Goal: Obtain resource: Download file/media

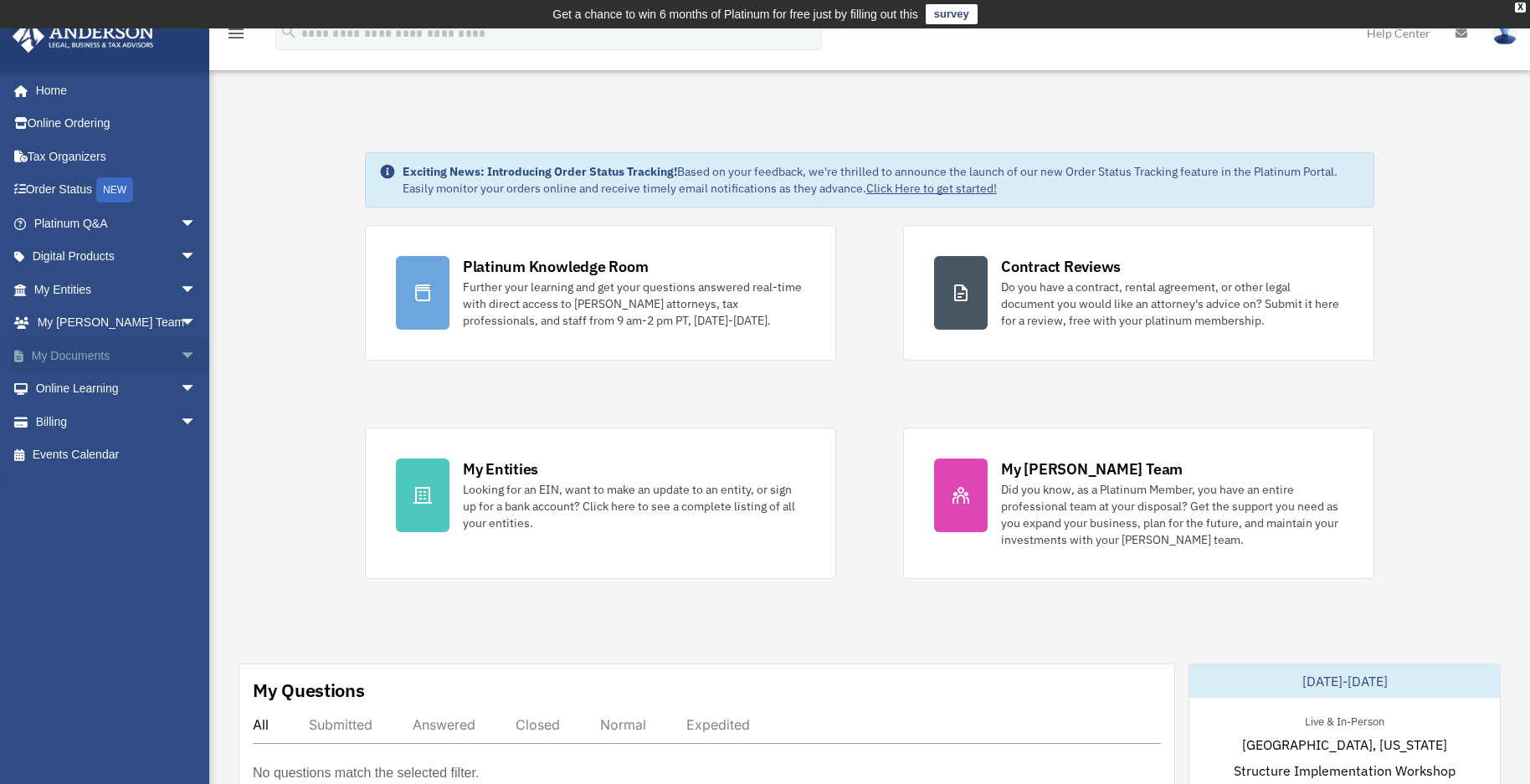
click at [68, 365] on link "My Documents arrow_drop_down" at bounding box center [116, 356] width 210 height 34
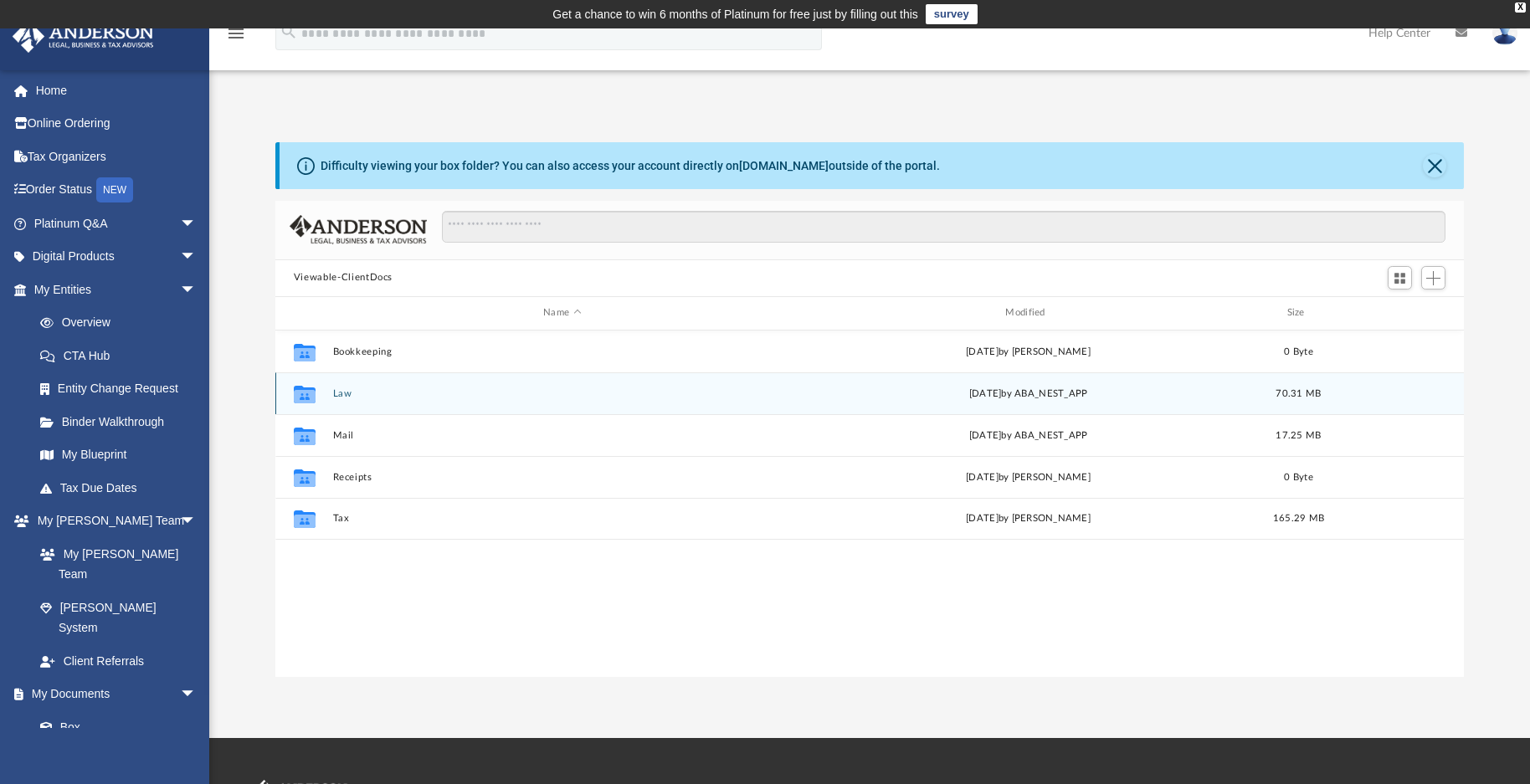
scroll to position [368, 1176]
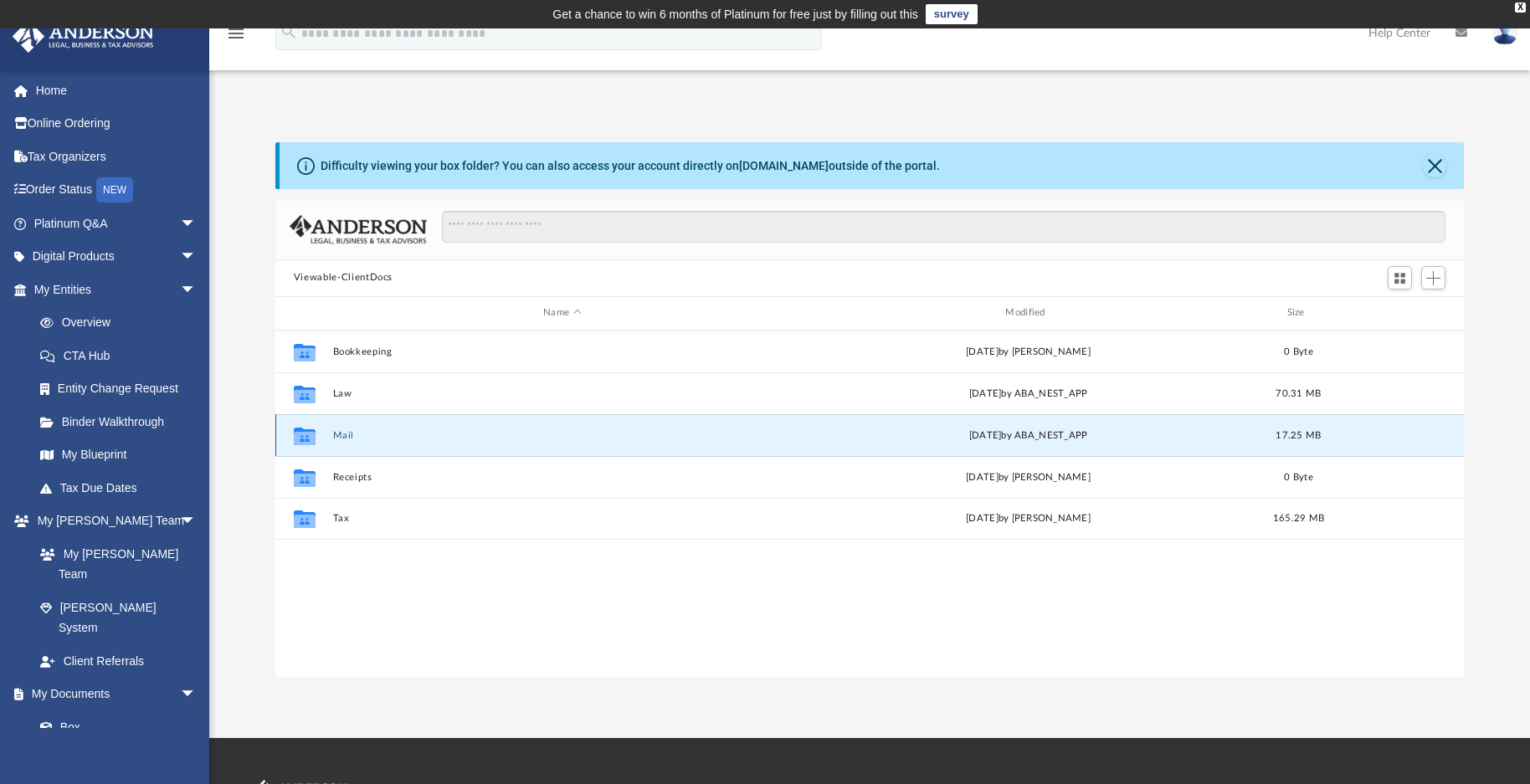
click at [345, 436] on button "Mail" at bounding box center [562, 435] width 459 height 11
click at [1006, 434] on div "Tue Sep 16 2025 by ABA_NEST_APP" at bounding box center [1028, 435] width 459 height 15
click at [303, 433] on icon "grid" at bounding box center [305, 438] width 22 height 13
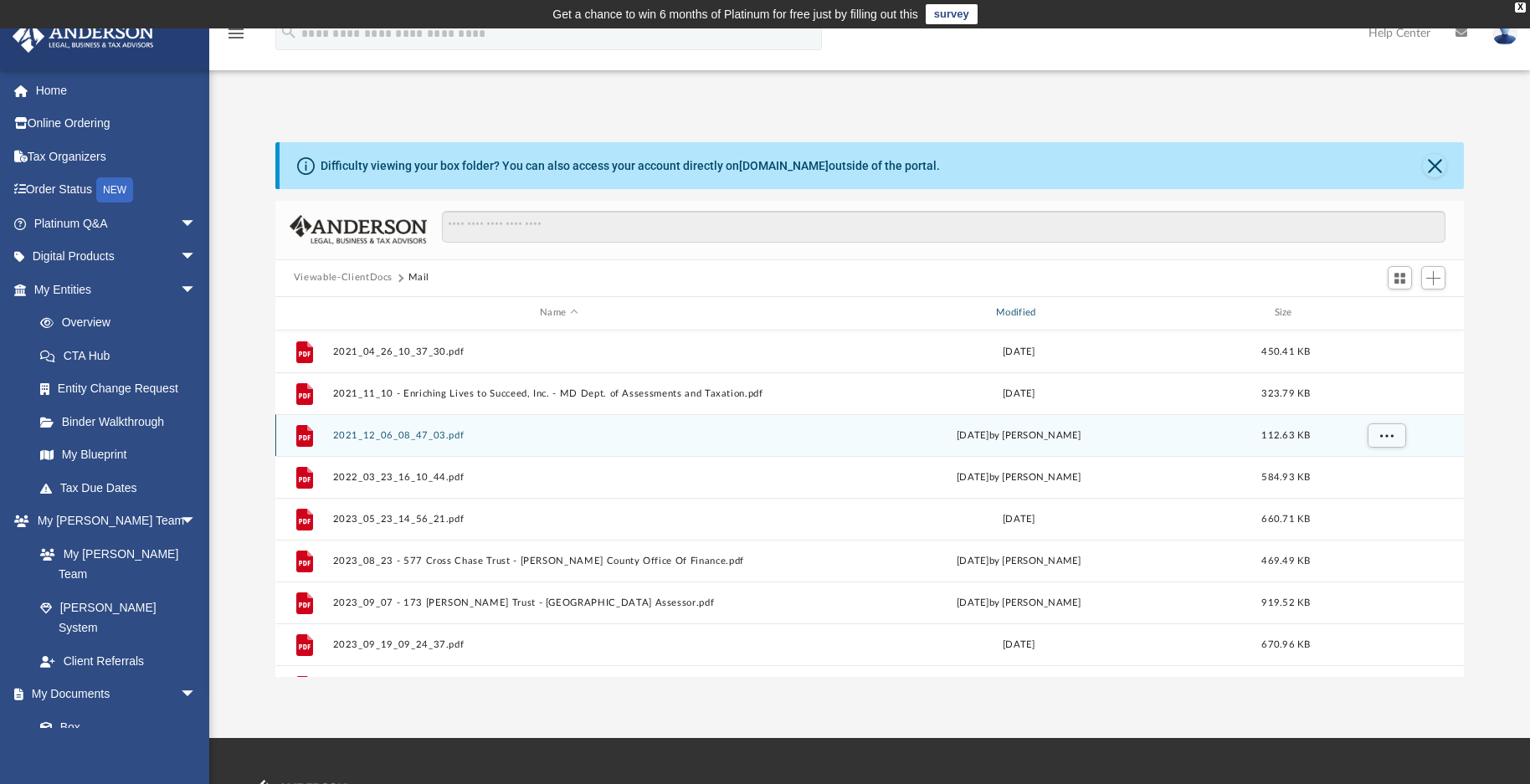
click at [1021, 314] on div "Modified" at bounding box center [1018, 313] width 452 height 15
click at [1022, 311] on div "Modified" at bounding box center [1018, 313] width 452 height 15
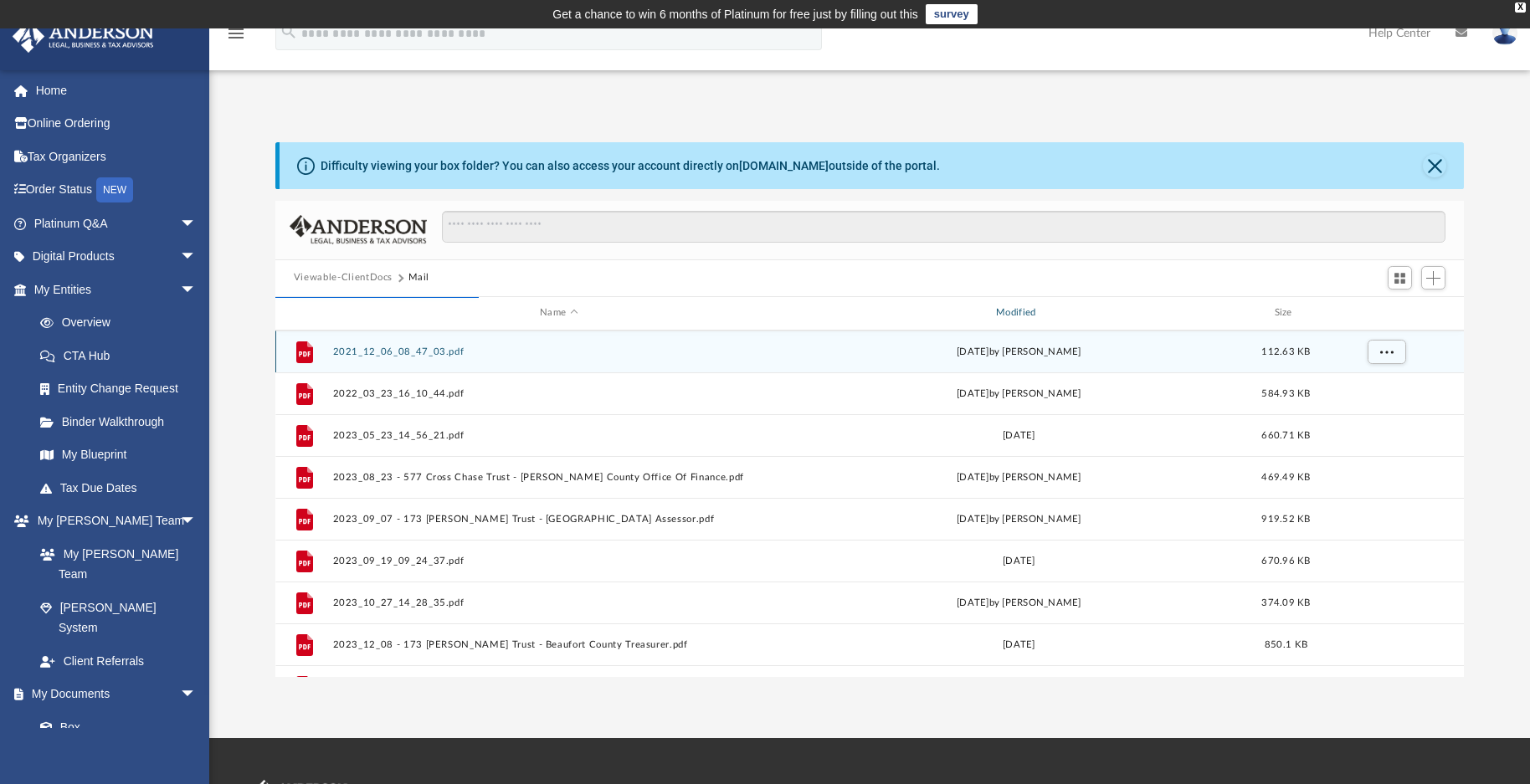
scroll to position [0, 0]
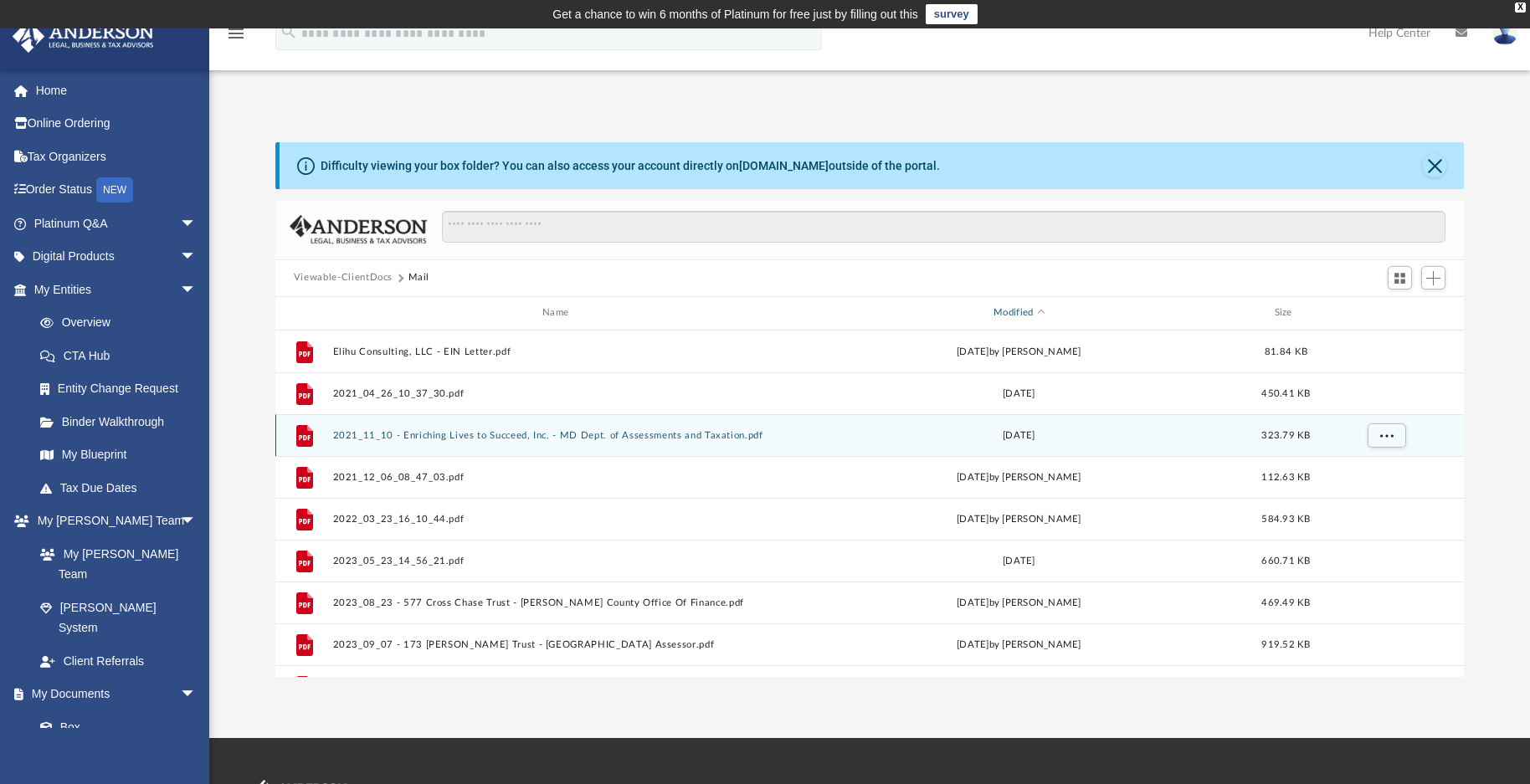
click at [1021, 314] on div "Modified" at bounding box center [1018, 313] width 452 height 15
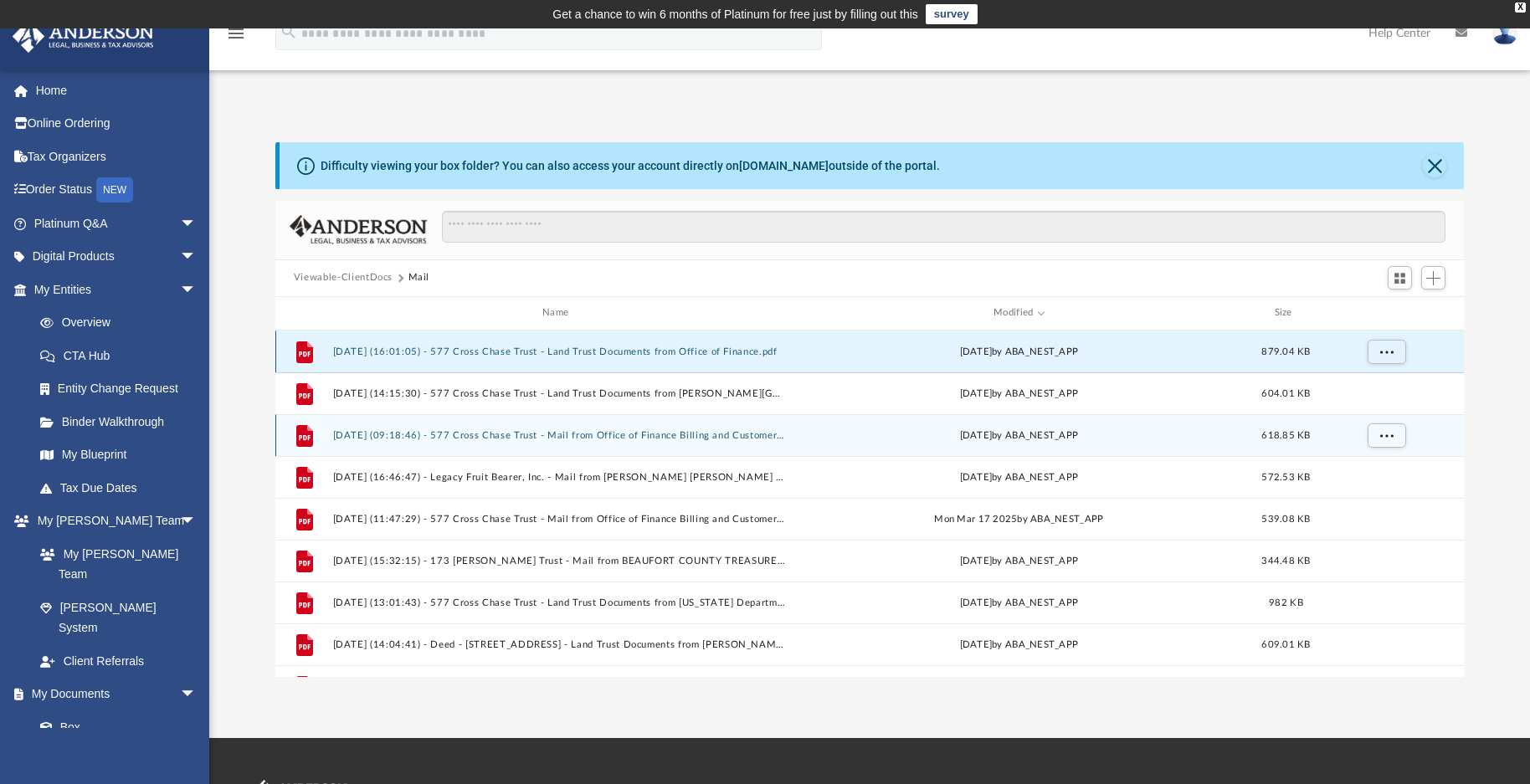
click at [450, 351] on button "2025.09.16 (16:01:05) - 577 Cross Chase Trust - Land Trust Documents from Offic…" at bounding box center [559, 352] width 452 height 11
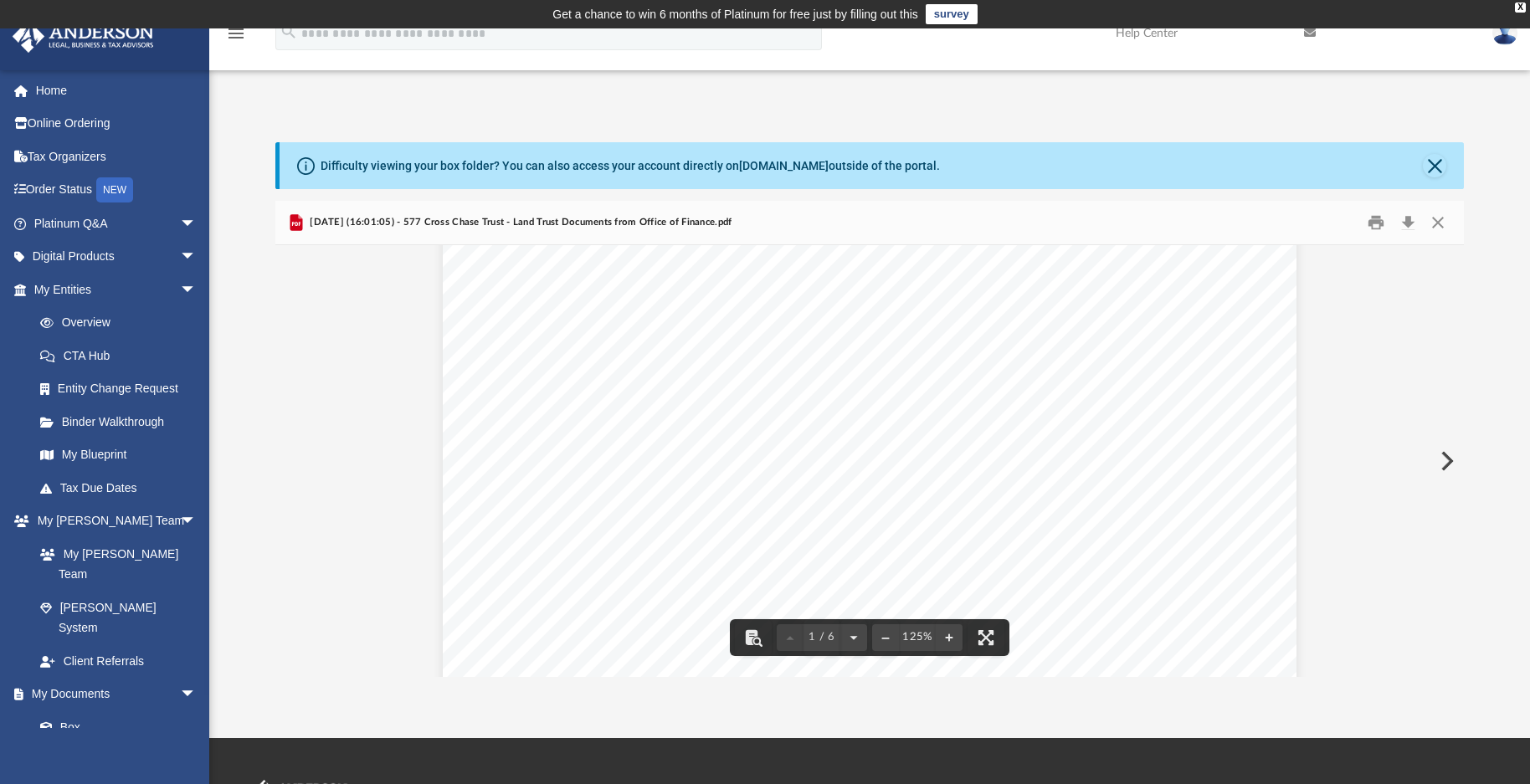
scroll to position [168, 0]
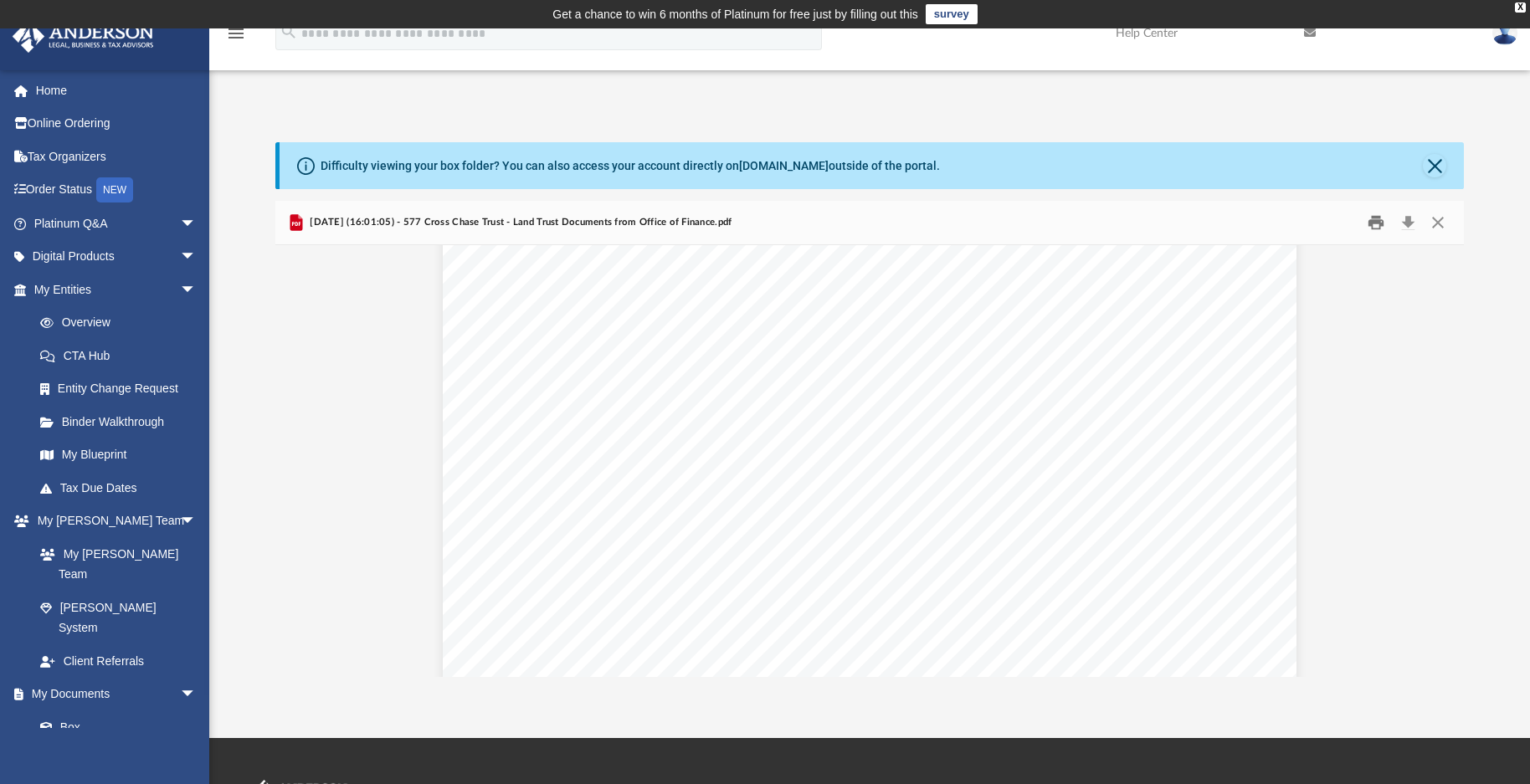
click at [1373, 220] on button "Print" at bounding box center [1377, 221] width 34 height 26
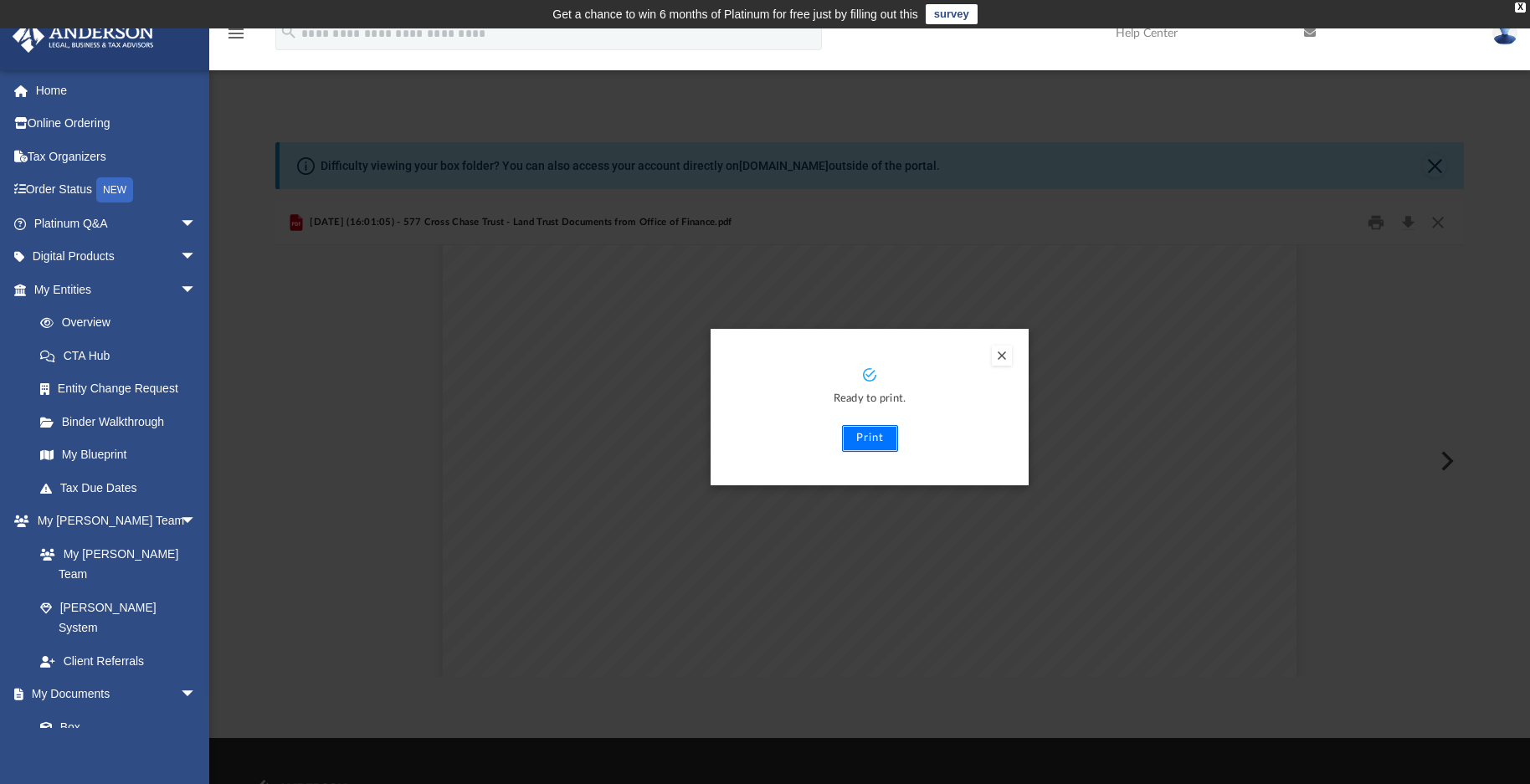
click at [862, 439] on button "Print" at bounding box center [870, 439] width 57 height 27
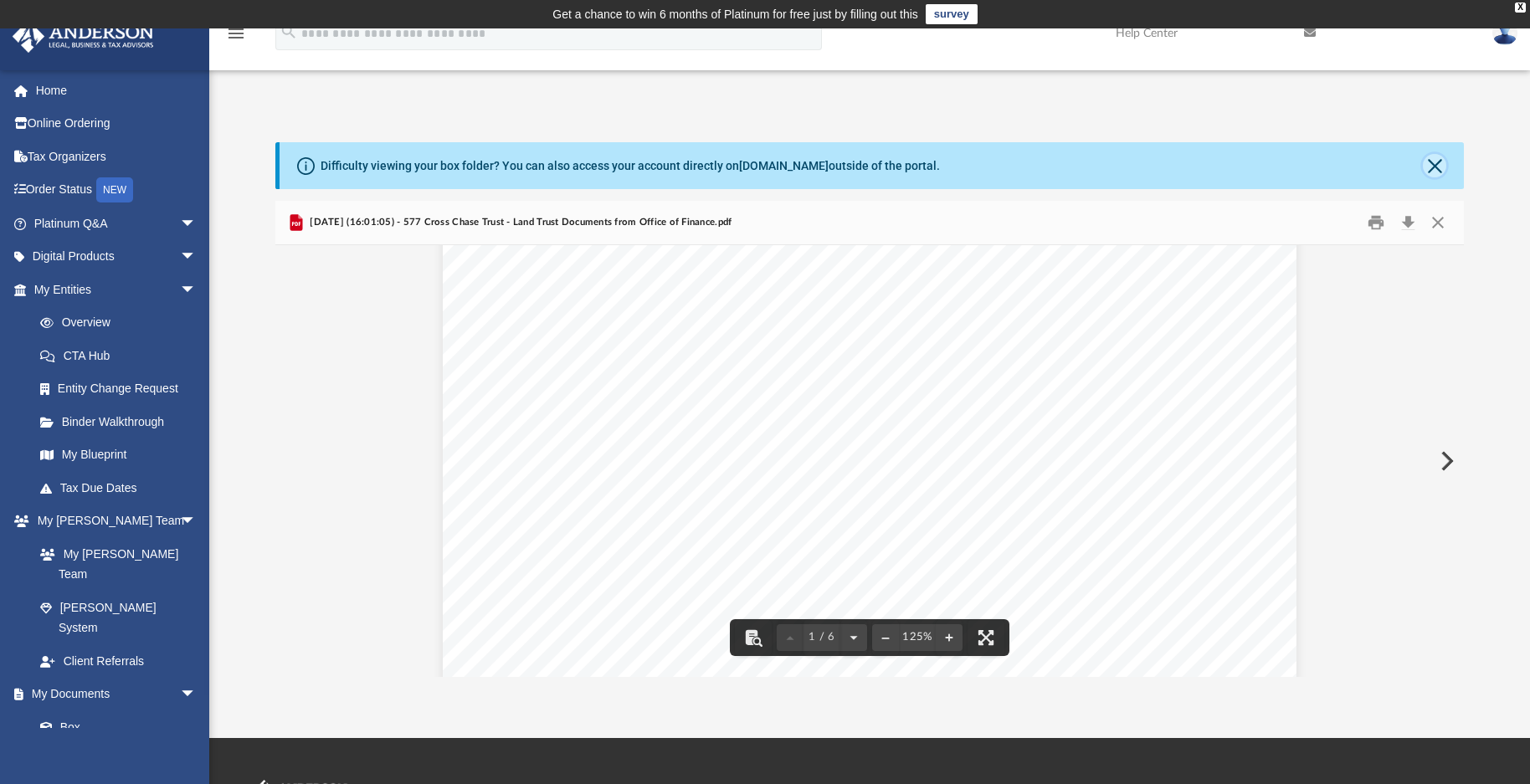
click at [1426, 170] on button "Close" at bounding box center [1435, 166] width 23 height 23
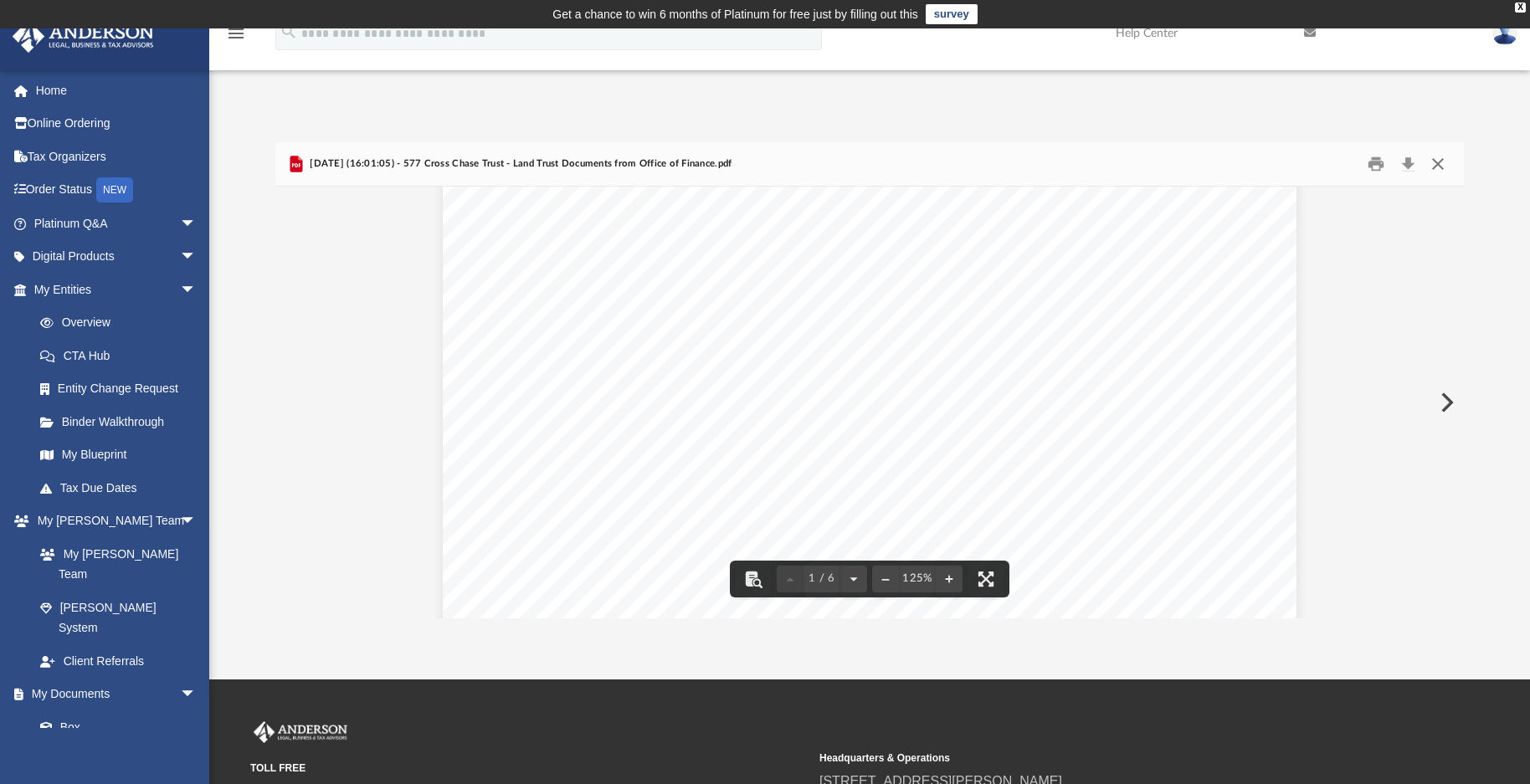
click at [1443, 168] on button "Close" at bounding box center [1438, 163] width 30 height 26
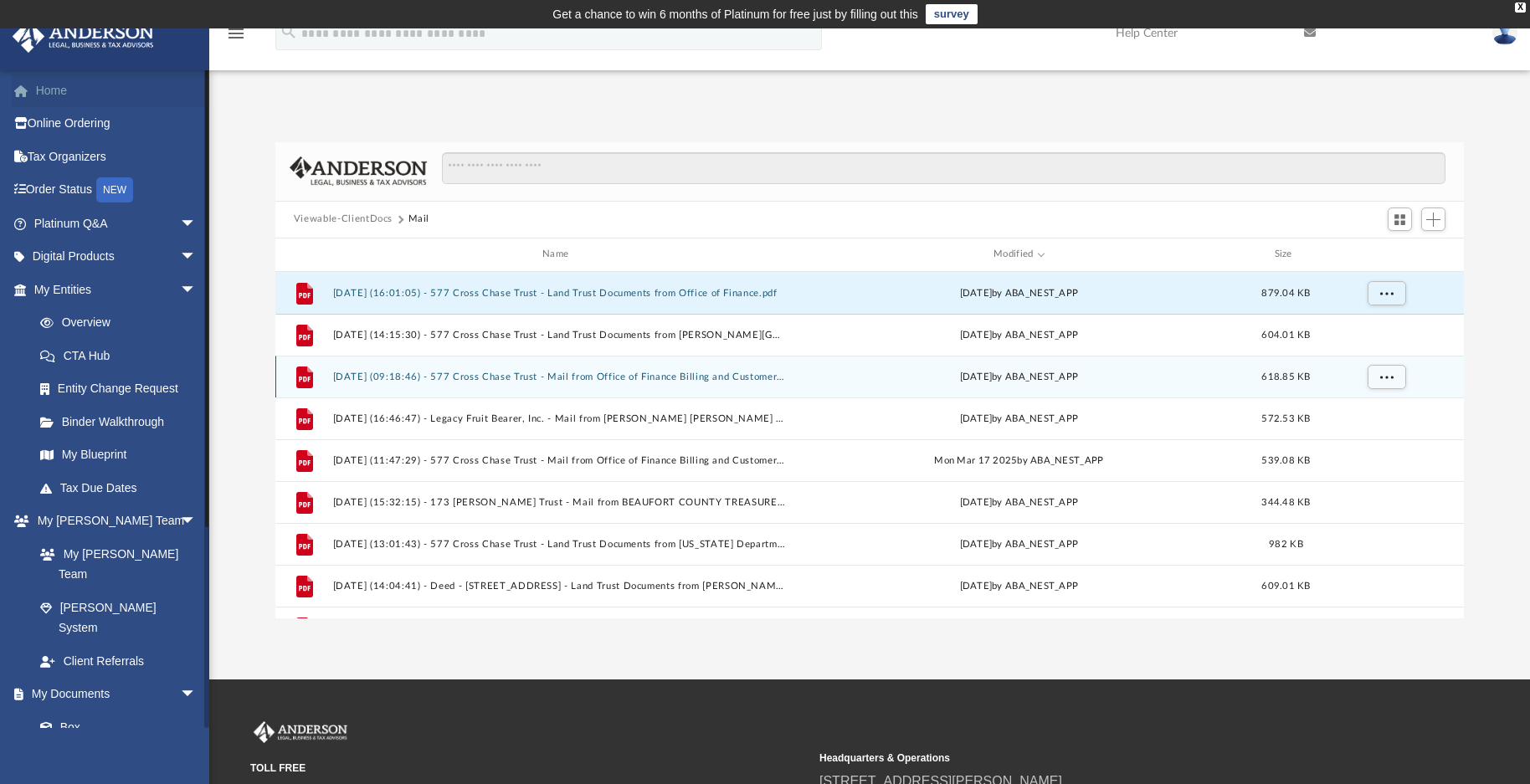
click at [70, 89] on link "Home" at bounding box center [116, 90] width 210 height 34
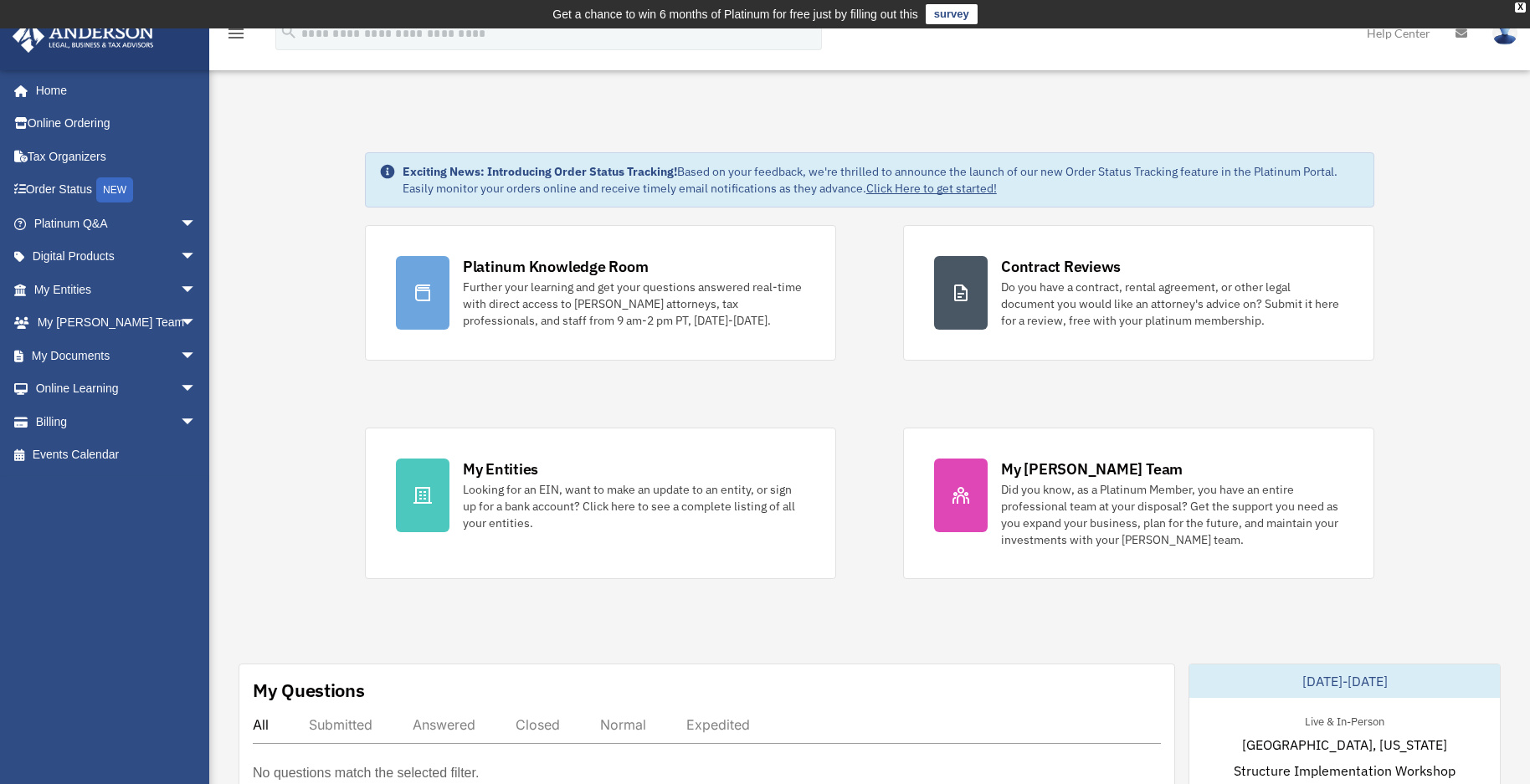
click at [1506, 39] on img at bounding box center [1505, 33] width 25 height 24
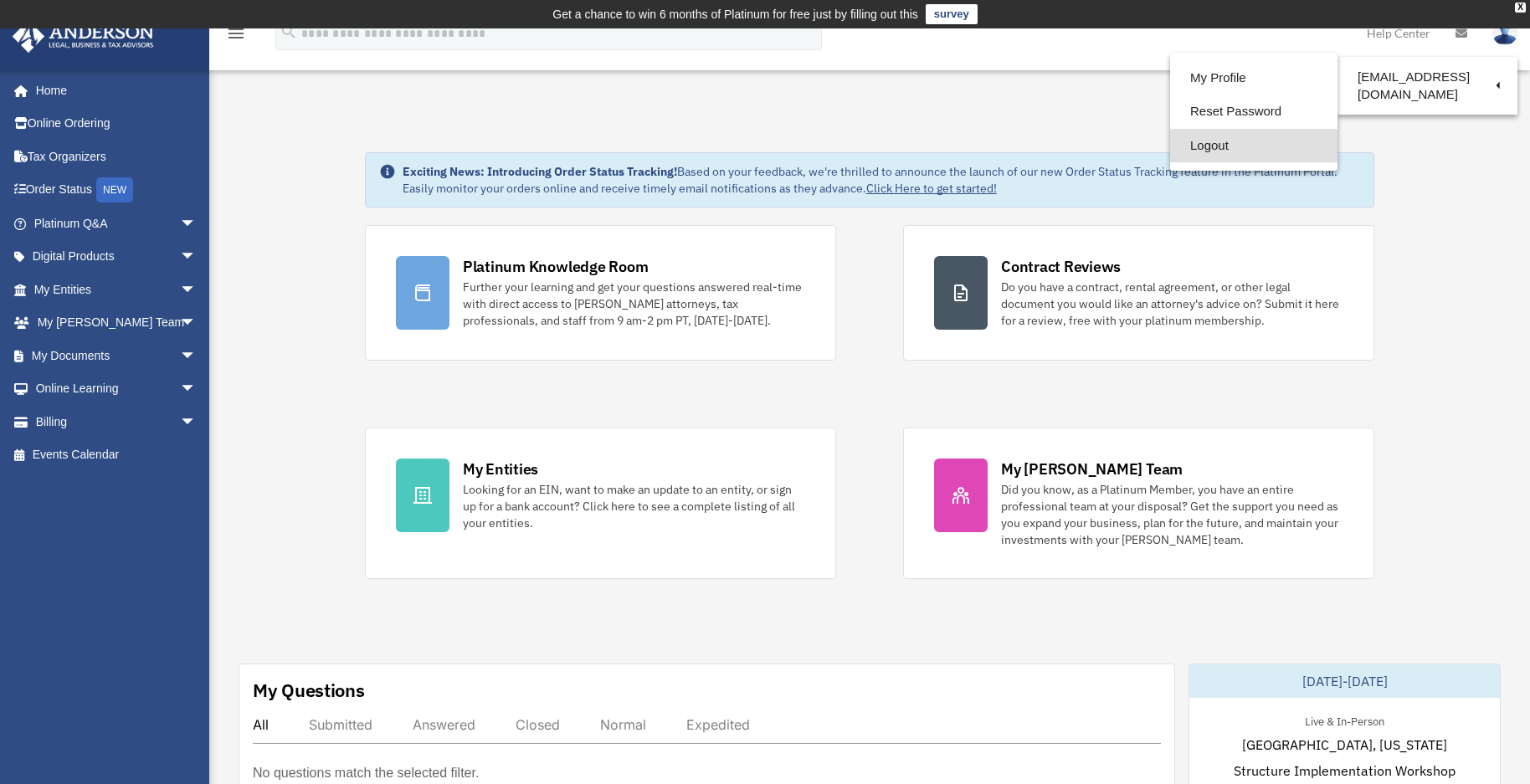
click at [1179, 149] on link "Logout" at bounding box center [1254, 146] width 168 height 35
